Goal: Participate in discussion

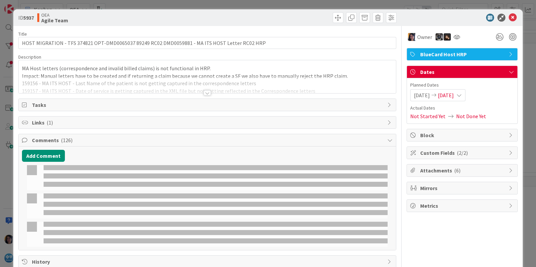
click at [509, 16] on icon at bounding box center [513, 18] width 8 height 8
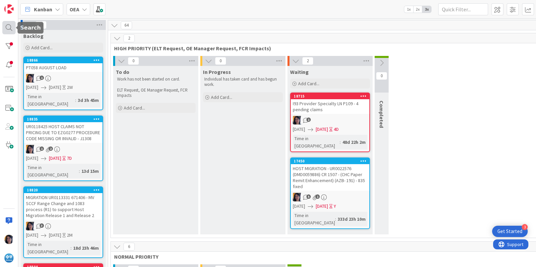
click at [9, 29] on div at bounding box center [8, 27] width 13 height 13
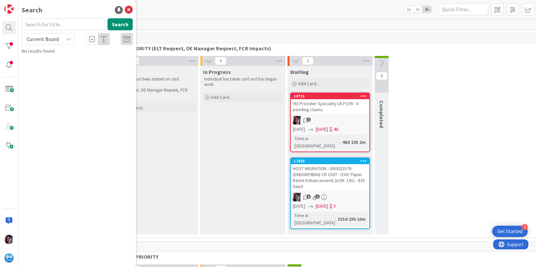
click at [30, 24] on input "text" at bounding box center [63, 24] width 83 height 12
type input "UR0011036"
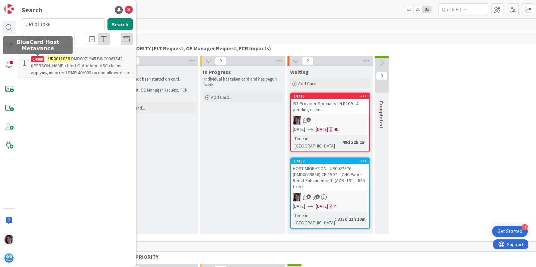
click at [58, 58] on mark "UR0011036" at bounding box center [59, 58] width 24 height 7
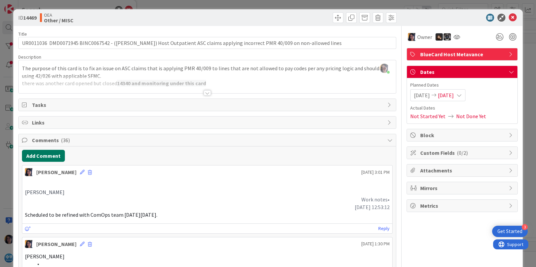
click at [40, 160] on button "Add Comment" at bounding box center [43, 156] width 43 height 12
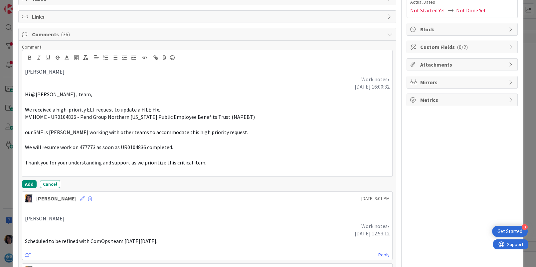
scroll to position [137, 0]
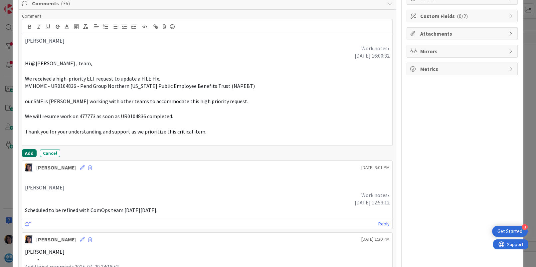
click at [28, 150] on button "Add" at bounding box center [29, 153] width 15 height 8
